Goal: Navigation & Orientation: Understand site structure

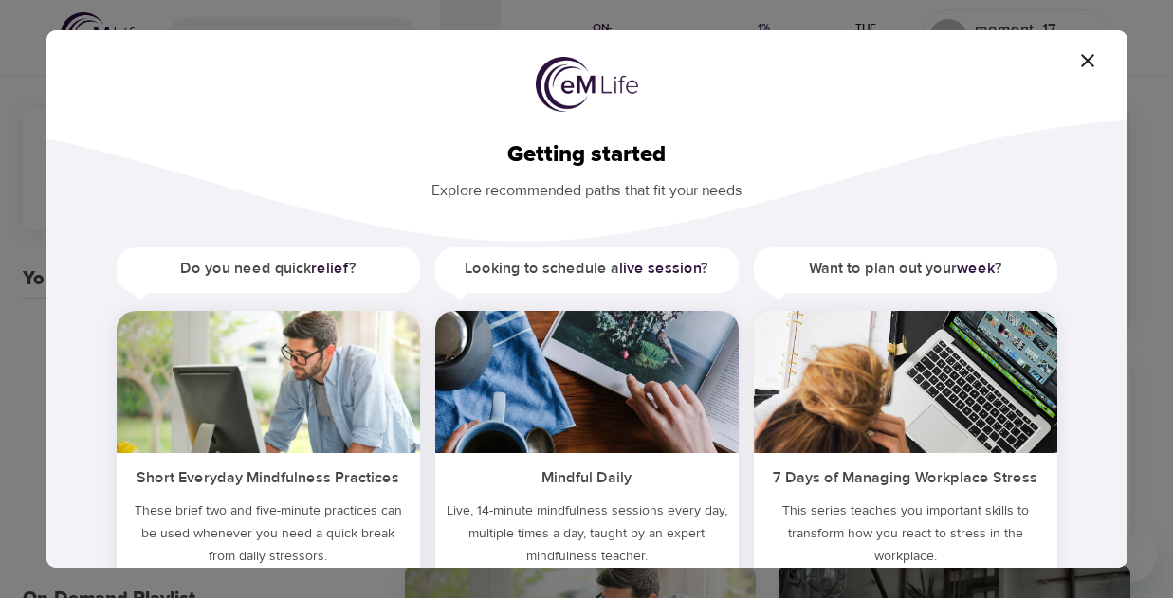
click at [1093, 55] on icon "button" at bounding box center [1087, 60] width 13 height 13
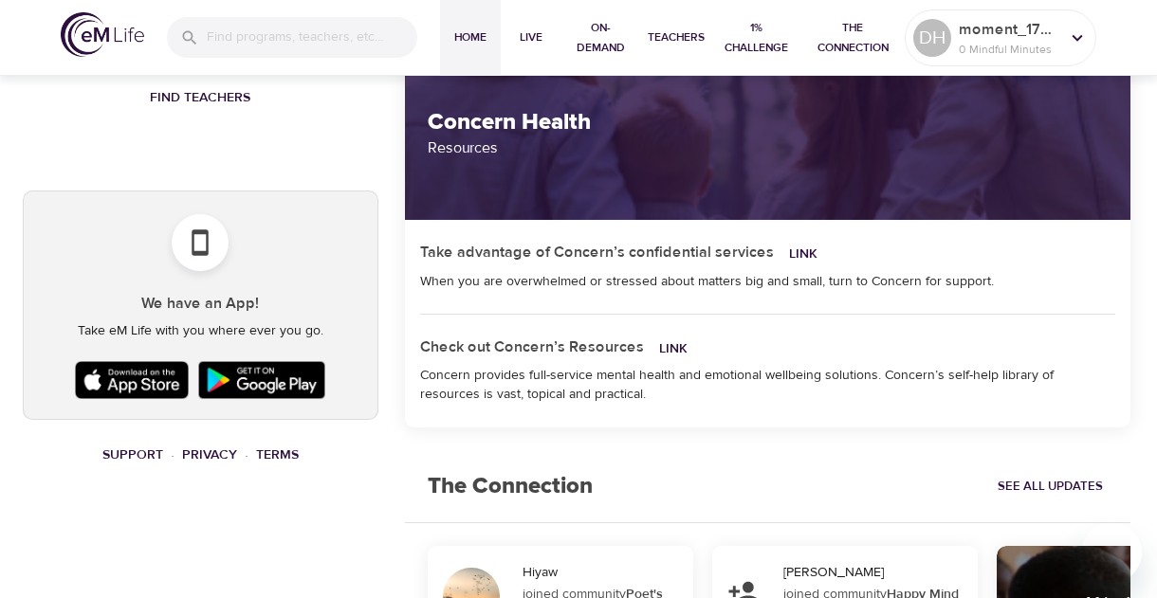
scroll to position [1042, 0]
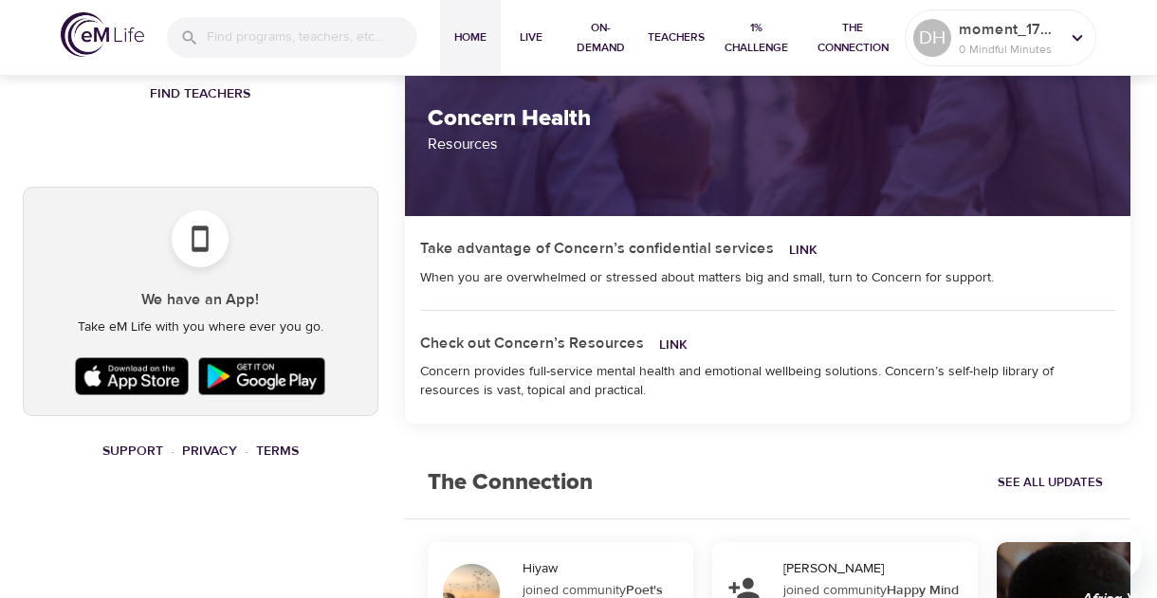
click at [108, 379] on img at bounding box center [131, 376] width 123 height 47
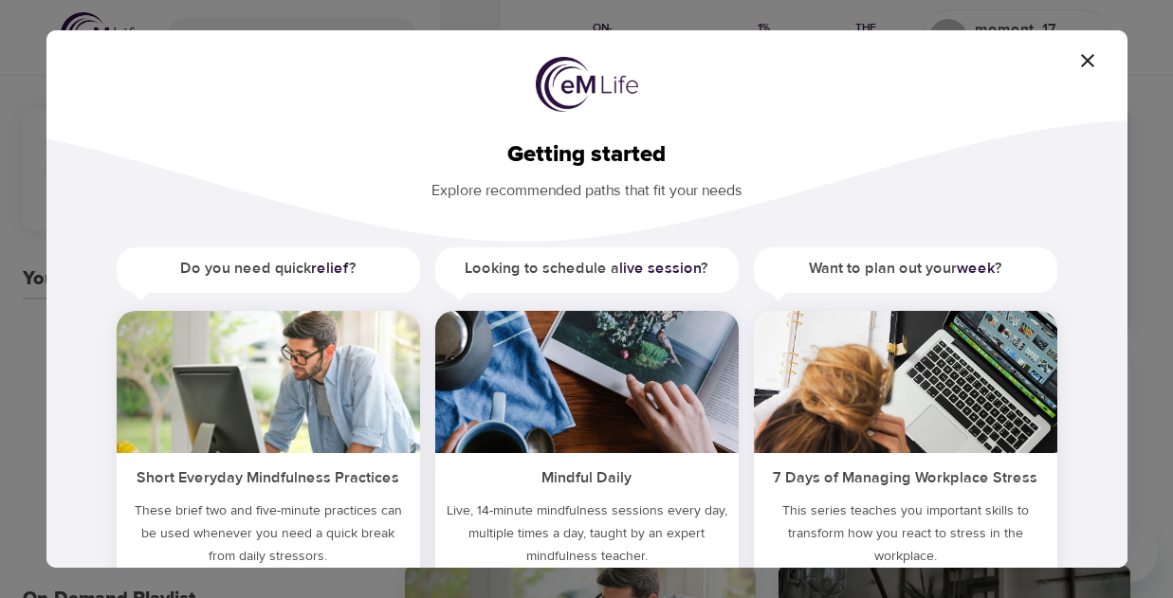
click at [1085, 59] on icon "button" at bounding box center [1087, 60] width 13 height 13
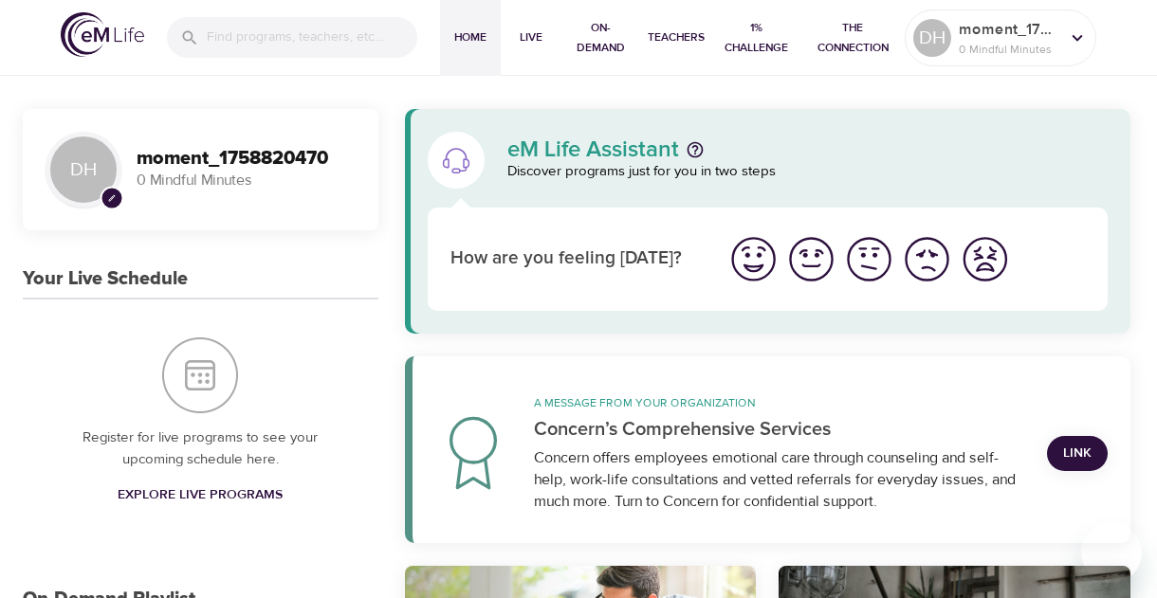
click at [108, 197] on icon "pencil" at bounding box center [112, 198] width 9 height 9
click at [1055, 47] on p "0 Mindful Minutes" at bounding box center [1009, 49] width 101 height 17
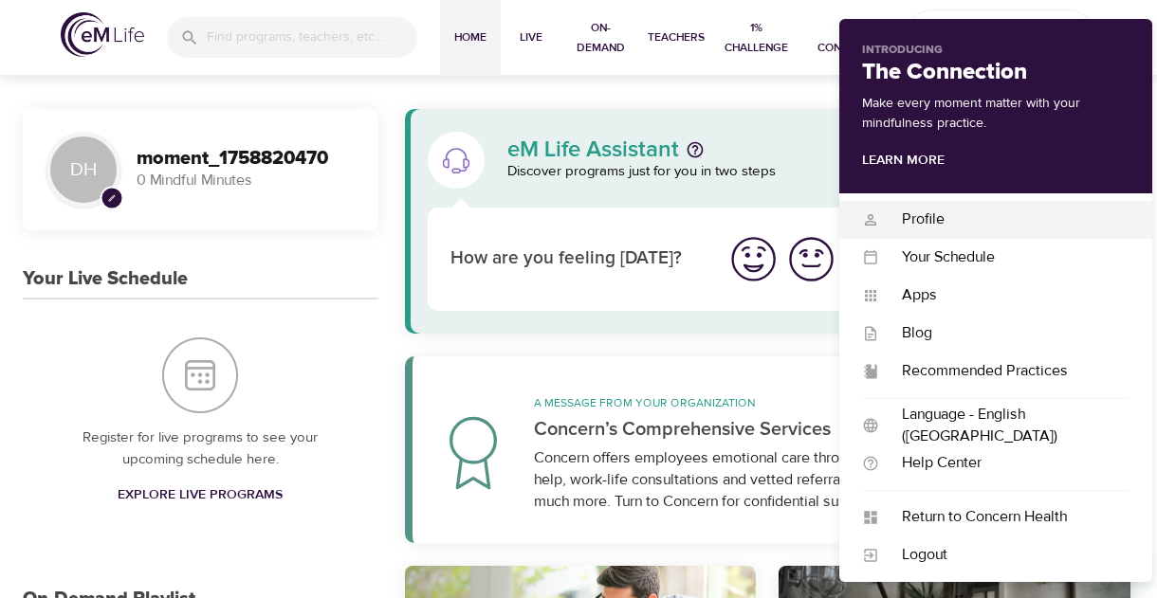
click at [914, 212] on div "Profile" at bounding box center [1004, 220] width 250 height 22
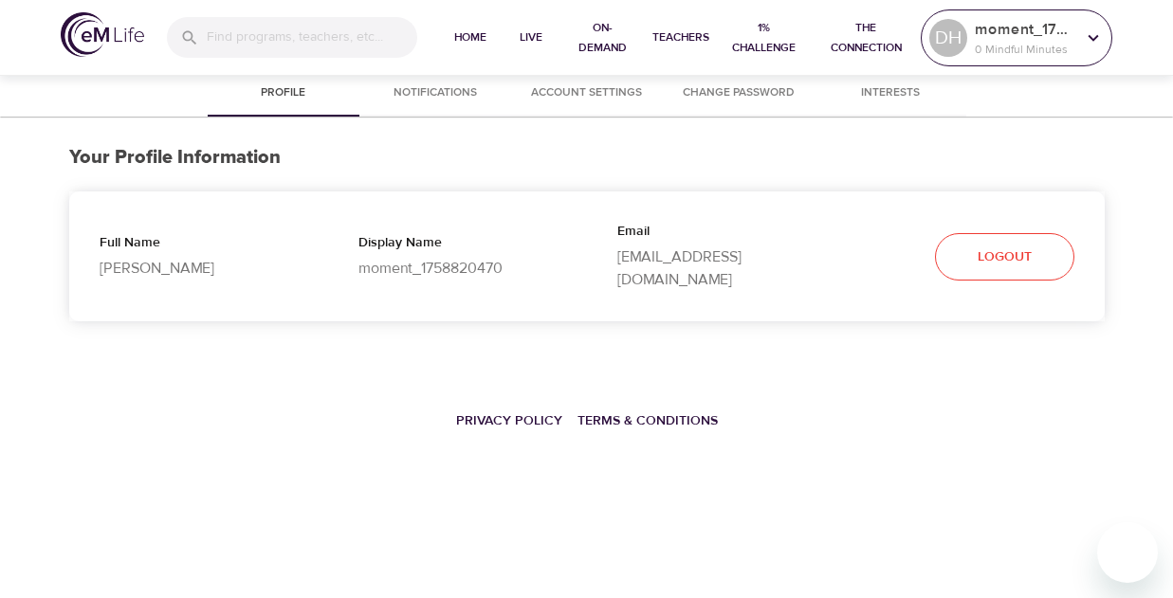
click at [1030, 29] on p "moment_1758820470" at bounding box center [1025, 29] width 101 height 23
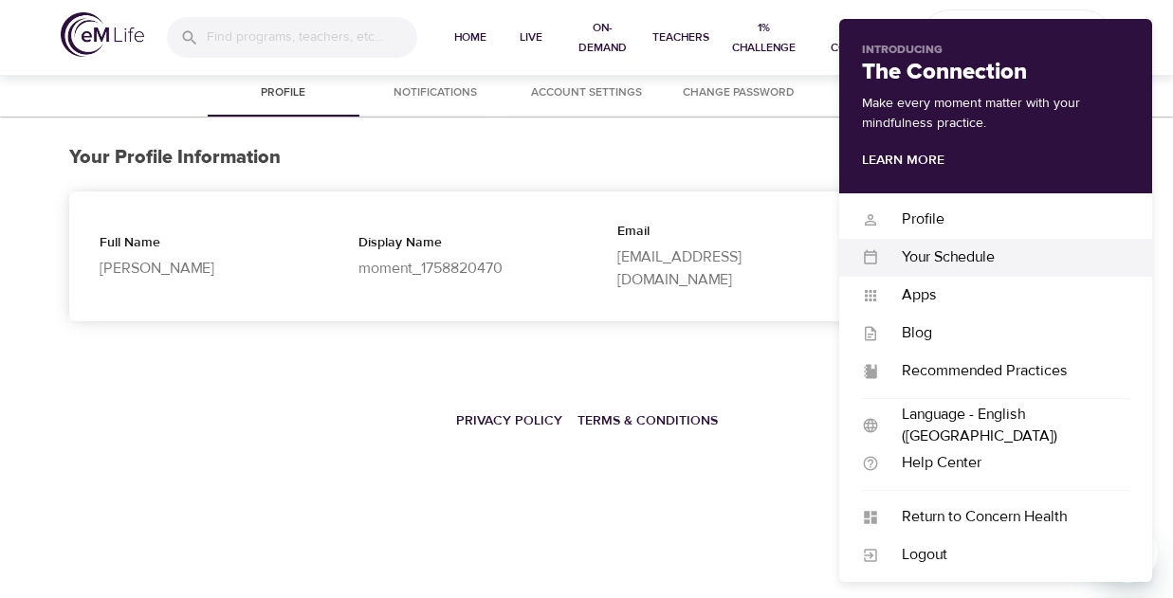
click at [957, 255] on div "Your Schedule" at bounding box center [1004, 258] width 250 height 22
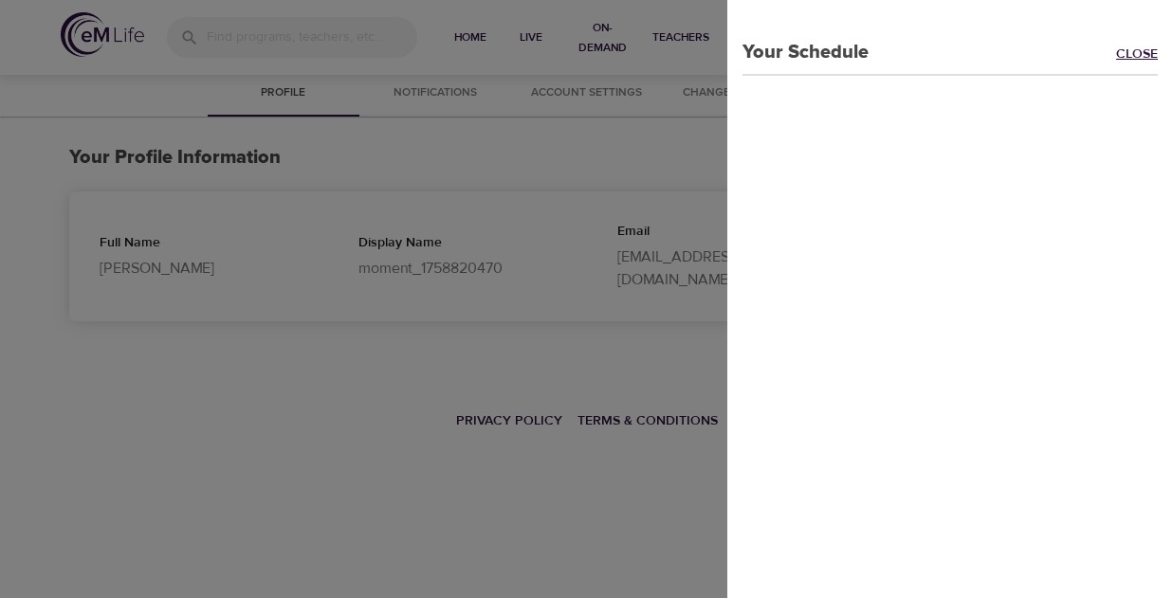
click at [1116, 64] on link "Close" at bounding box center [1144, 56] width 57 height 22
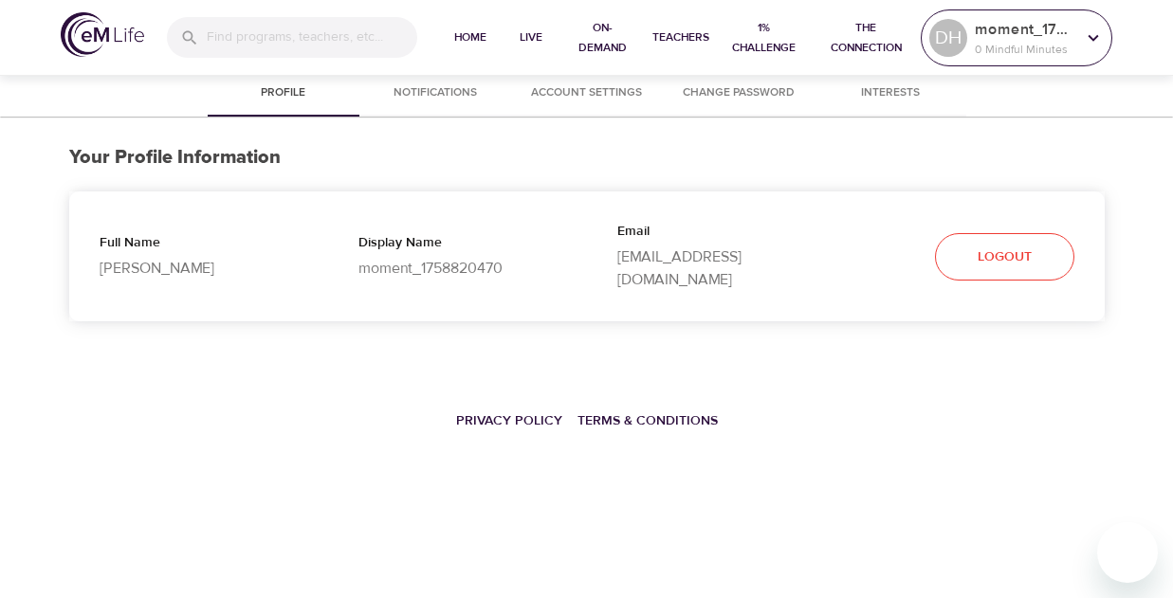
click at [1028, 49] on p "0 Mindful Minutes" at bounding box center [1025, 49] width 101 height 17
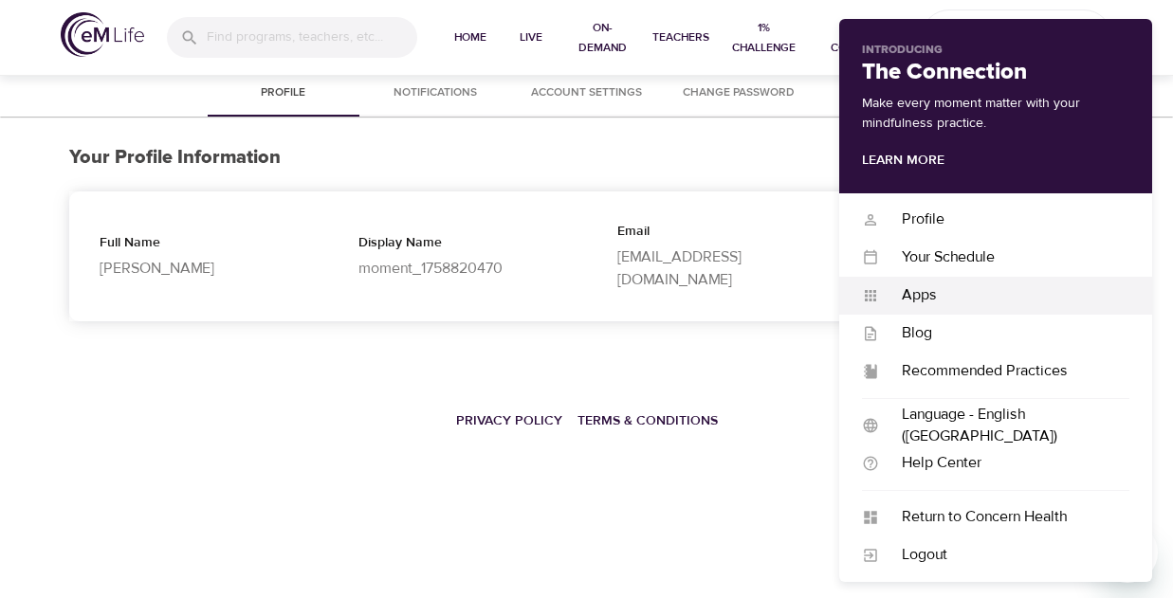
click at [941, 291] on div "Apps" at bounding box center [1004, 296] width 250 height 22
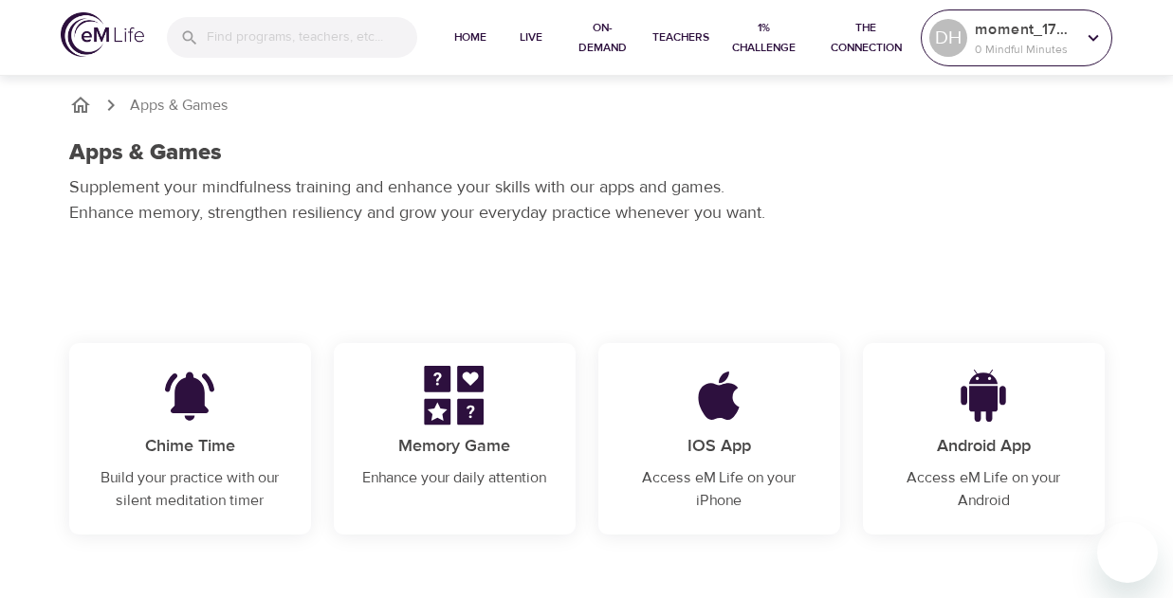
click at [1060, 45] on p "0 Mindful Minutes" at bounding box center [1025, 49] width 101 height 17
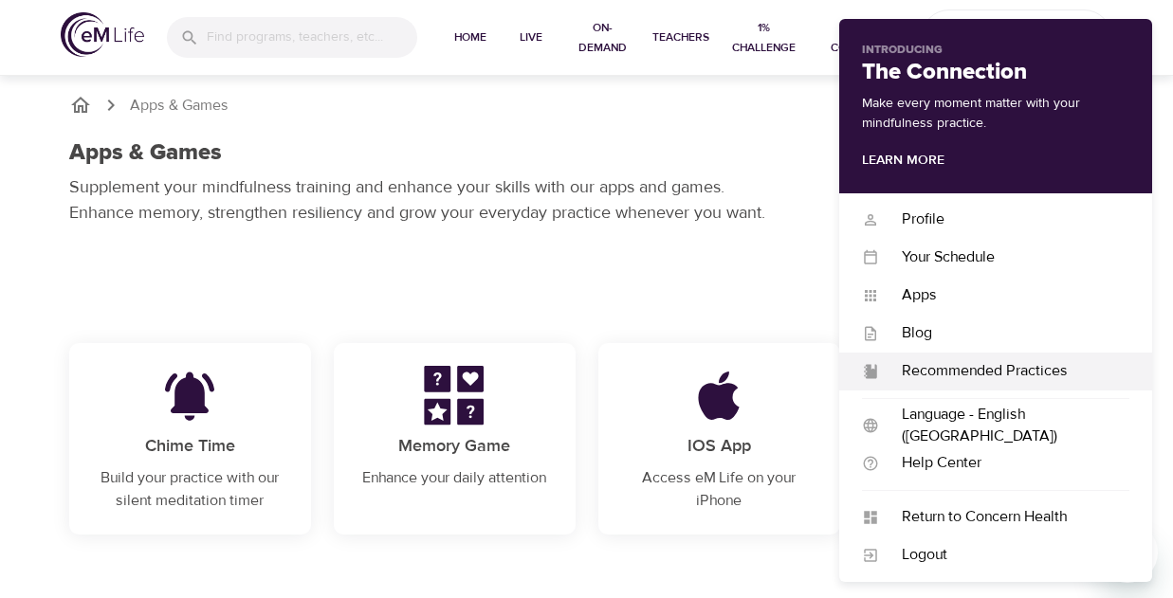
click at [940, 368] on div "Recommended Practices" at bounding box center [1004, 371] width 250 height 22
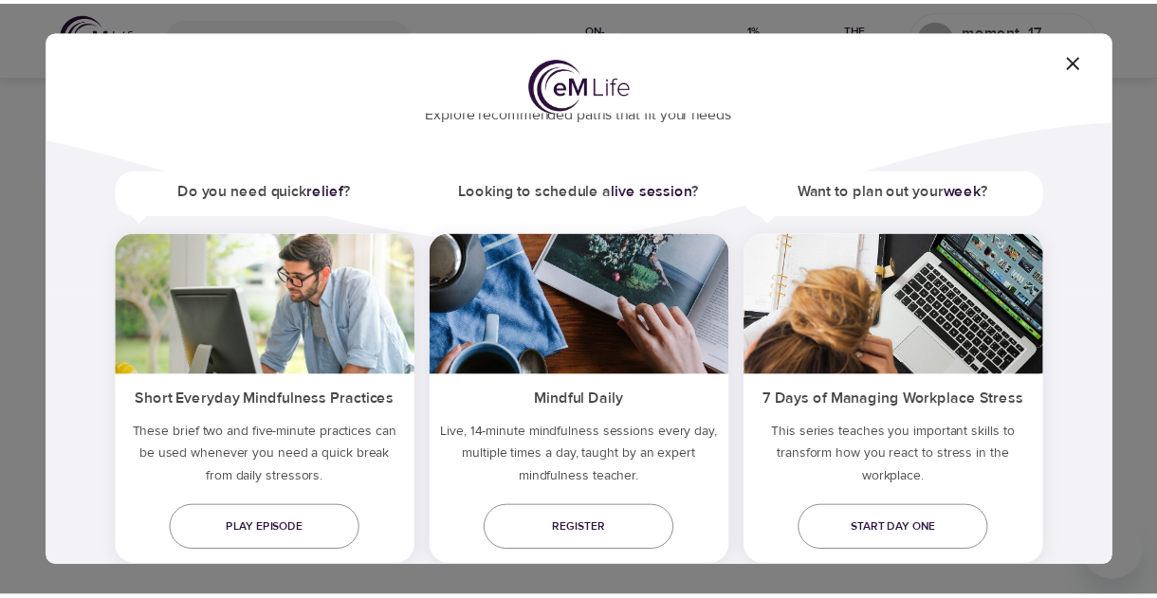
scroll to position [126, 0]
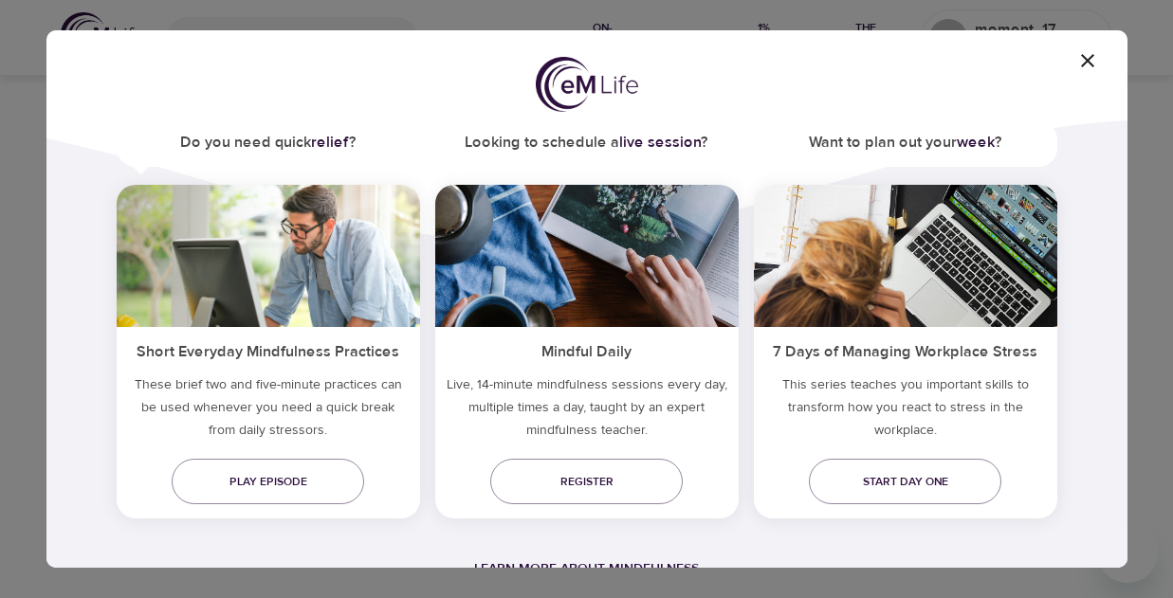
click at [1089, 56] on icon "button" at bounding box center [1087, 60] width 23 height 23
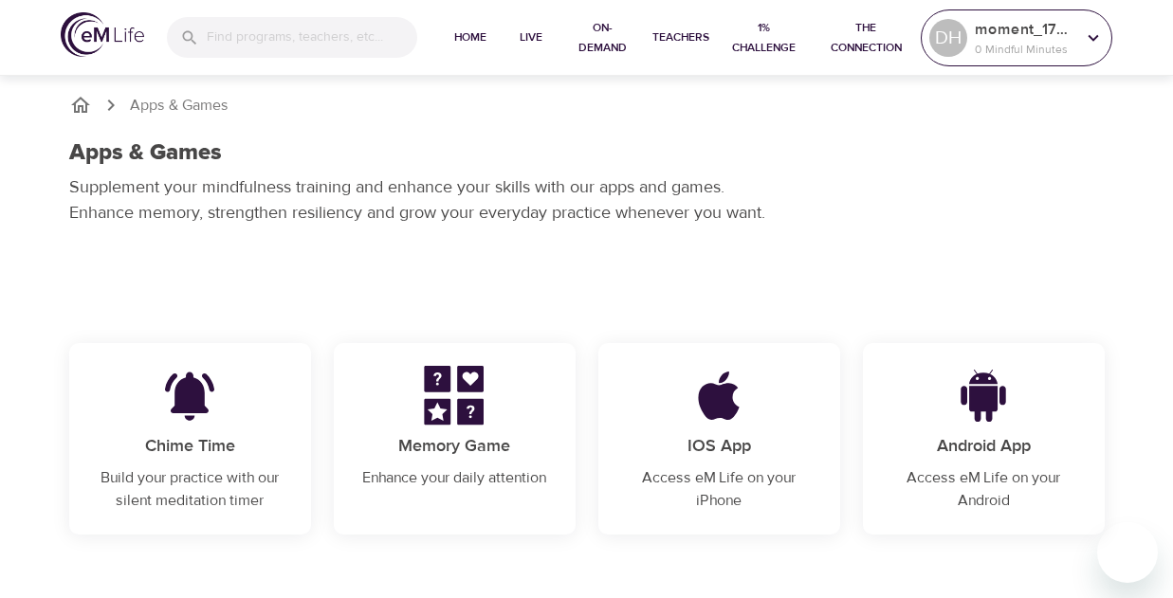
click at [1061, 47] on p "0 Mindful Minutes" at bounding box center [1025, 49] width 101 height 17
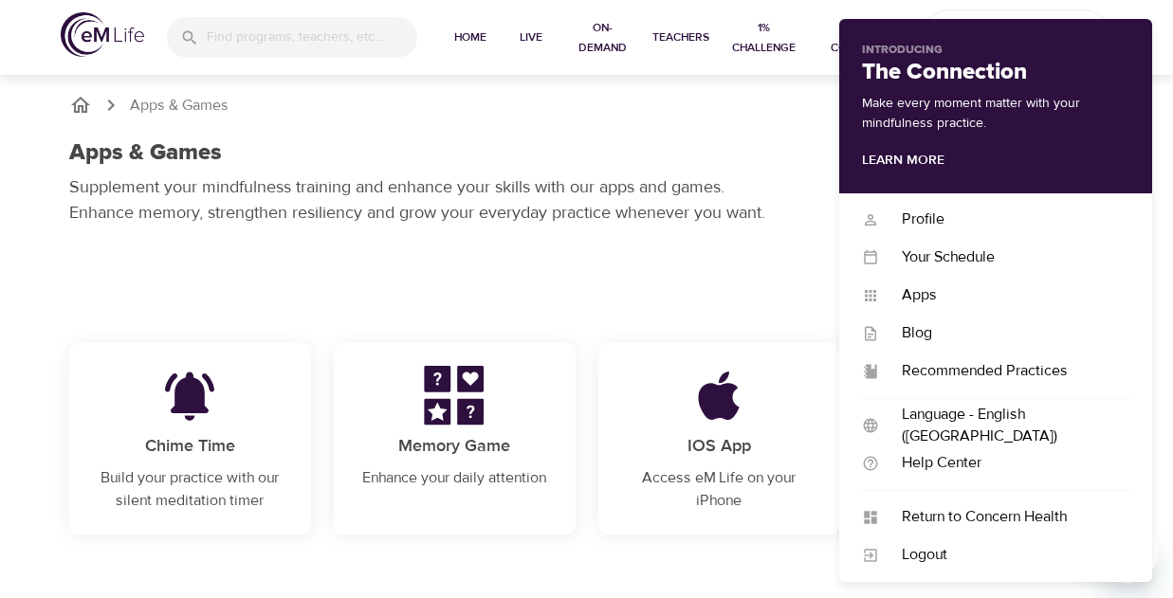
click at [728, 252] on div "Apps & Games Apps & Games Supplement your mindfulness training and enhance your…" at bounding box center [586, 273] width 1173 height 546
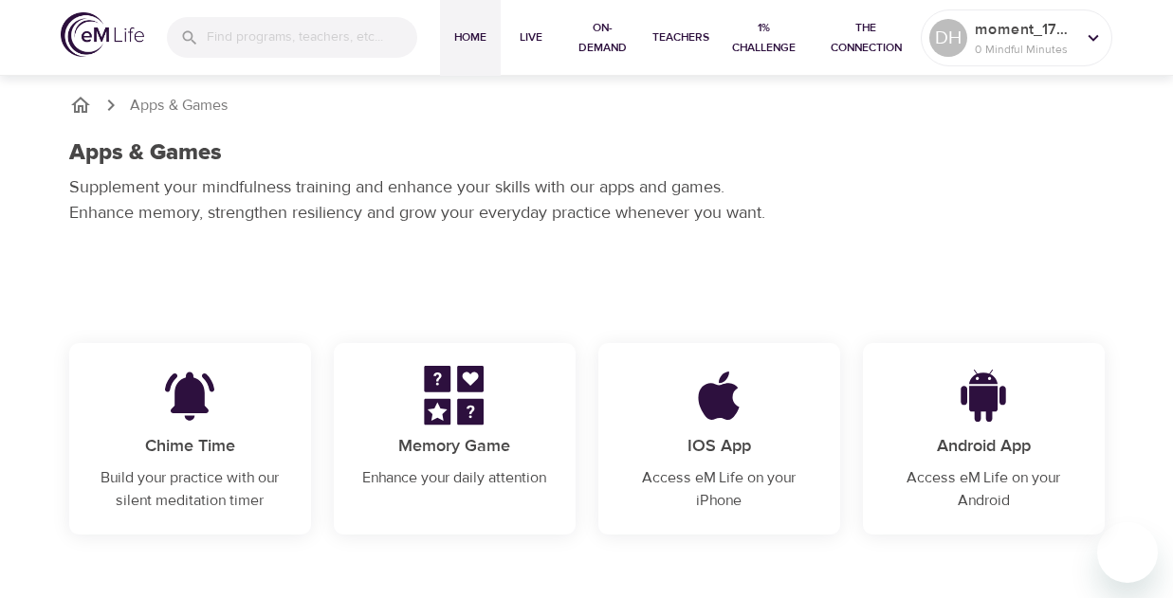
click at [468, 36] on span "Home" at bounding box center [471, 38] width 46 height 20
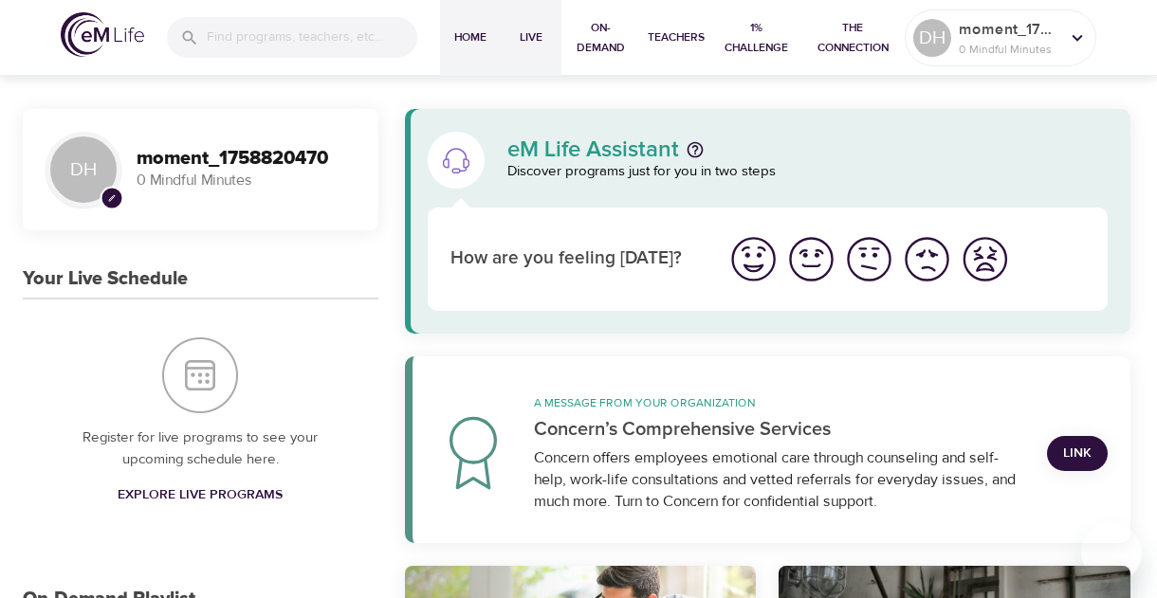
click at [523, 38] on span "Live" at bounding box center [531, 38] width 46 height 20
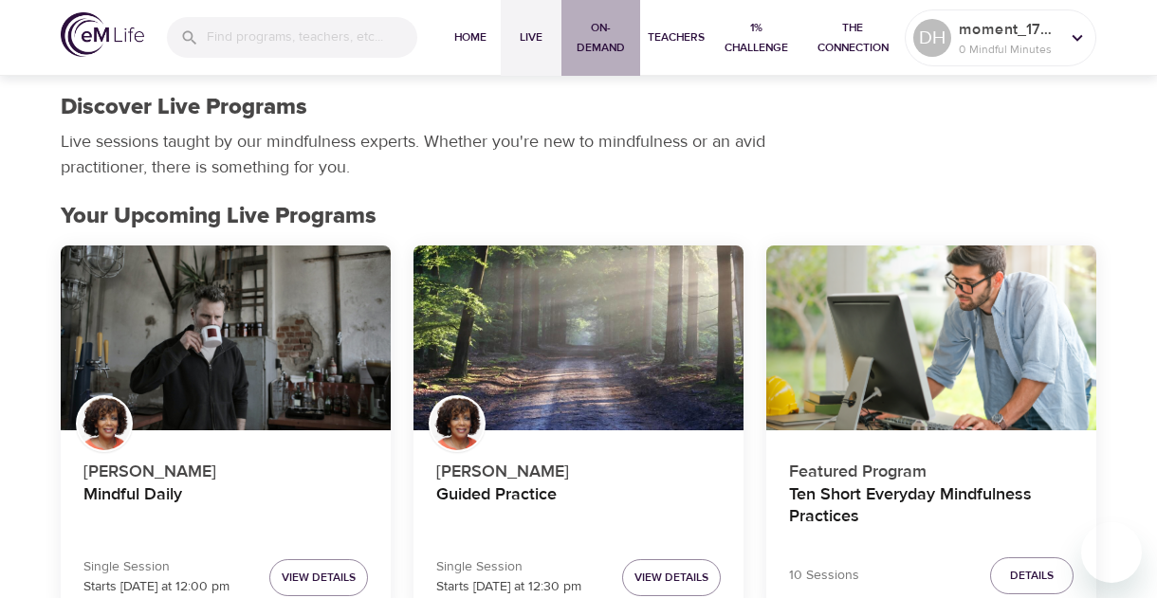
click at [598, 46] on span "On-Demand" at bounding box center [601, 38] width 64 height 40
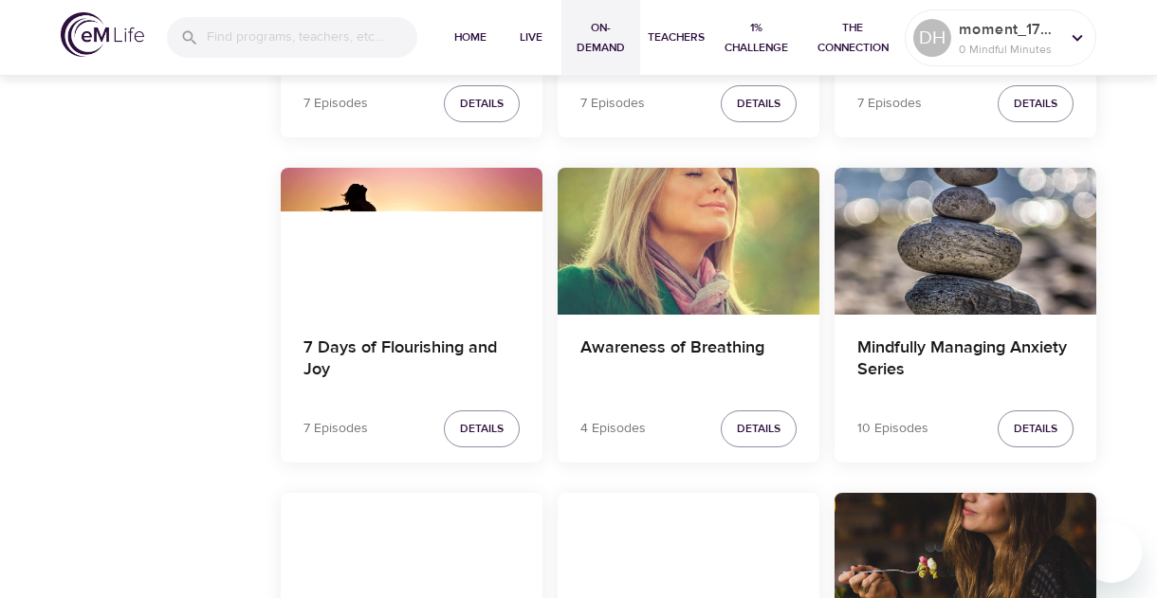
scroll to position [2160, 0]
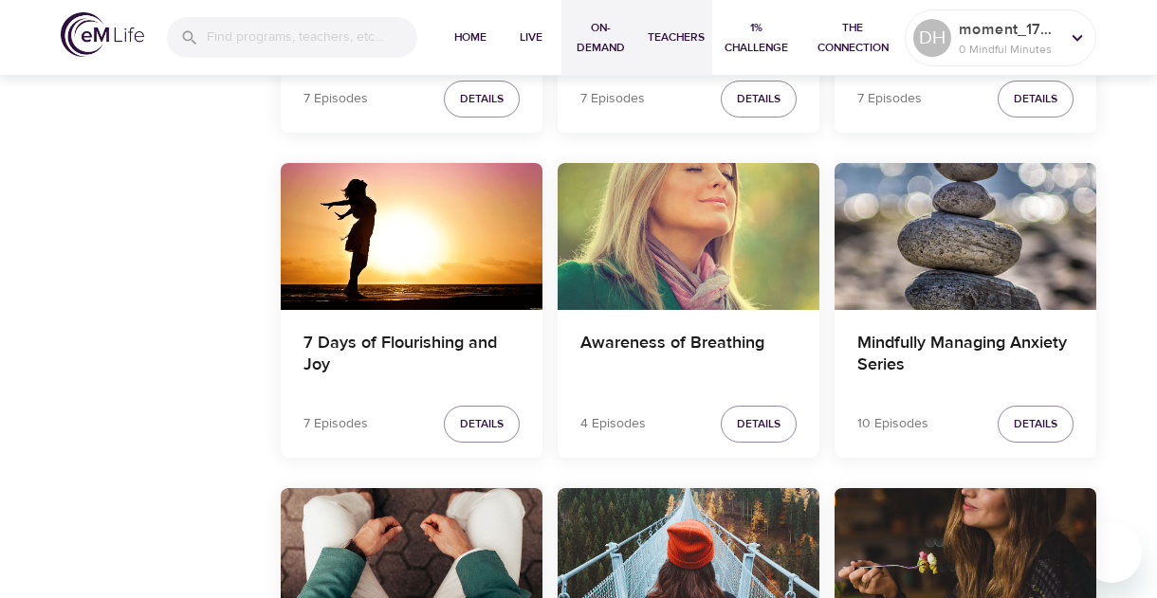
click at [684, 45] on span "Teachers" at bounding box center [676, 38] width 57 height 20
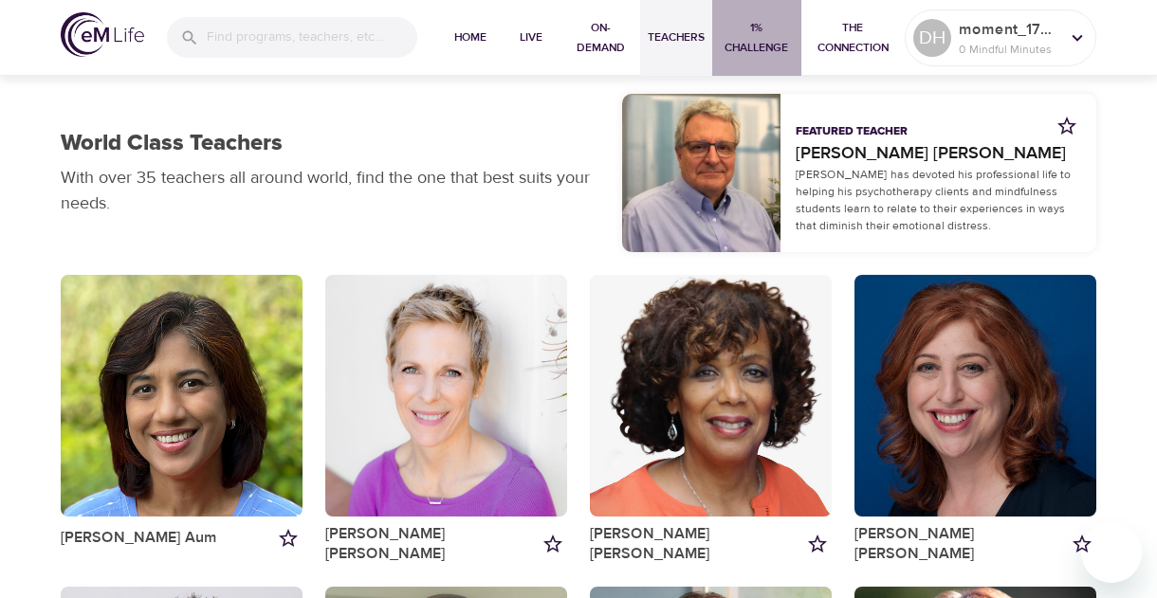
click at [751, 44] on span "1% Challenge" at bounding box center [757, 38] width 74 height 40
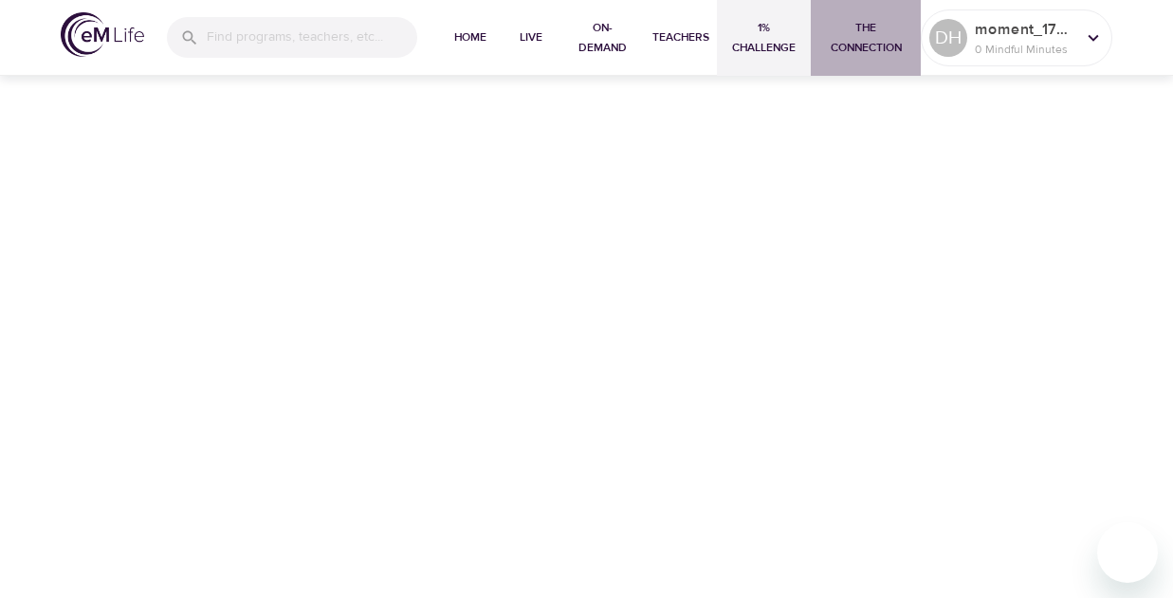
click at [851, 32] on span "The Connection" at bounding box center [865, 38] width 95 height 40
